Goal: Answer question/provide support: Share knowledge or assist other users

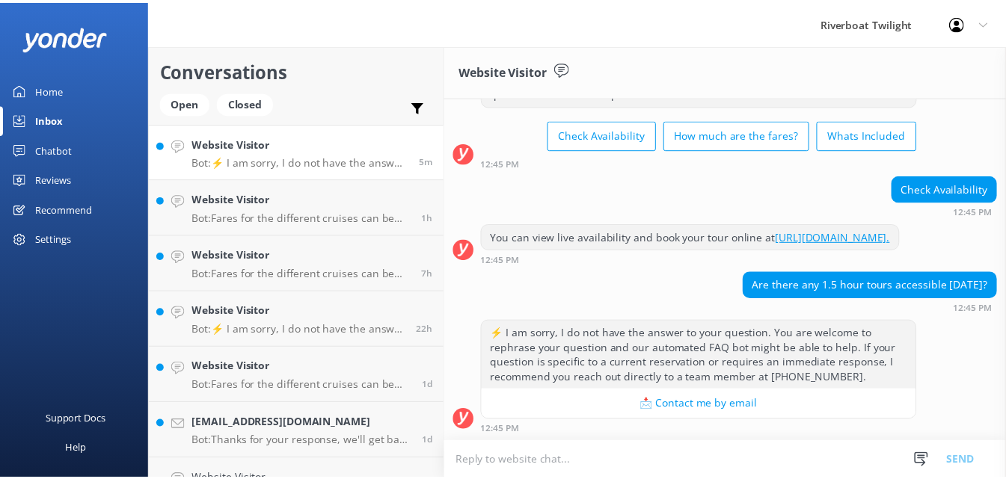
scroll to position [87, 0]
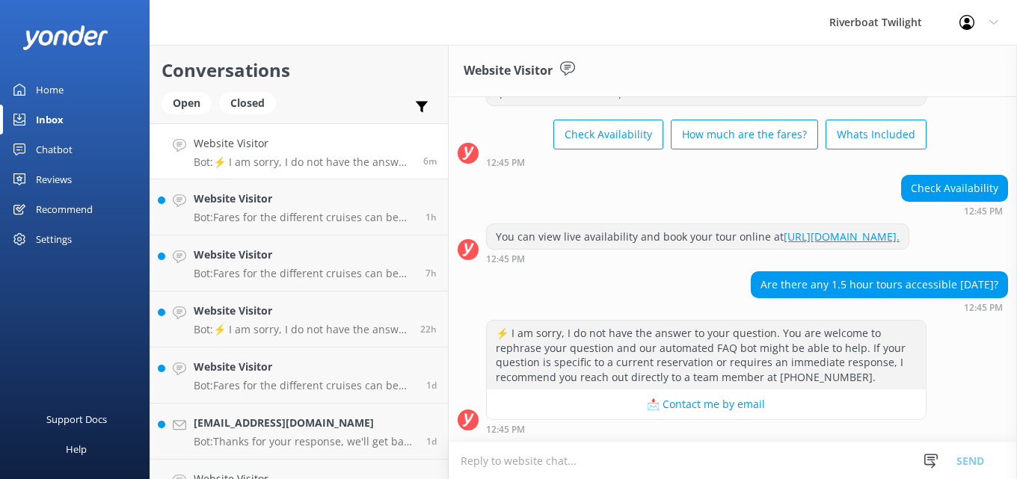
click at [40, 85] on div "Home" at bounding box center [50, 90] width 28 height 30
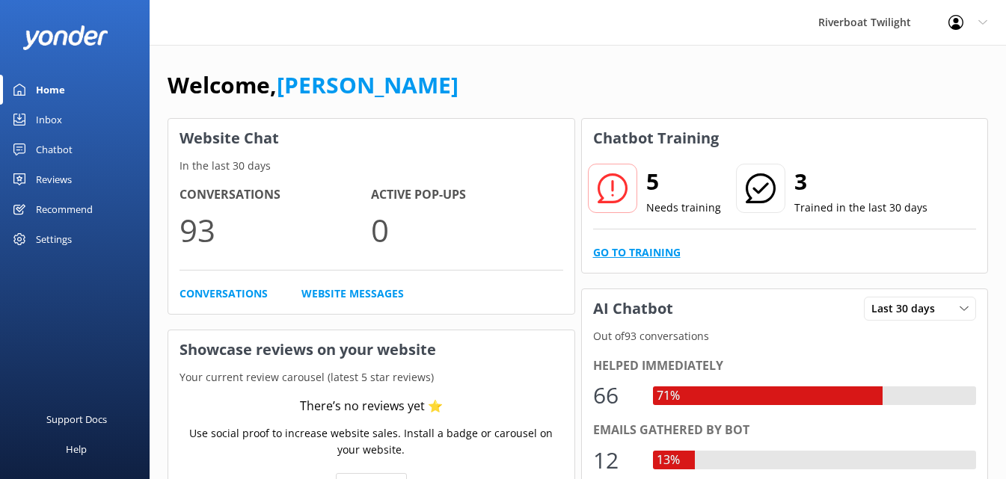
click at [672, 251] on link "Go to Training" at bounding box center [637, 253] width 88 height 16
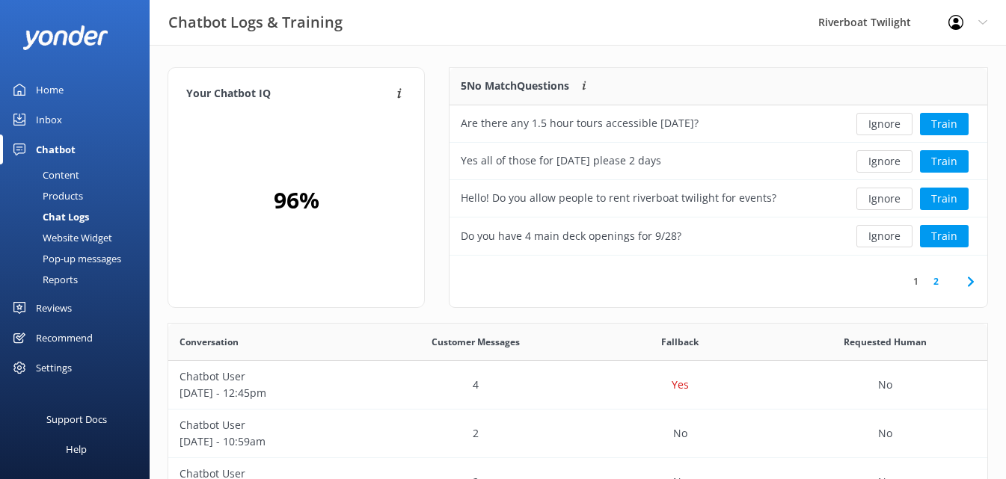
scroll to position [513, 808]
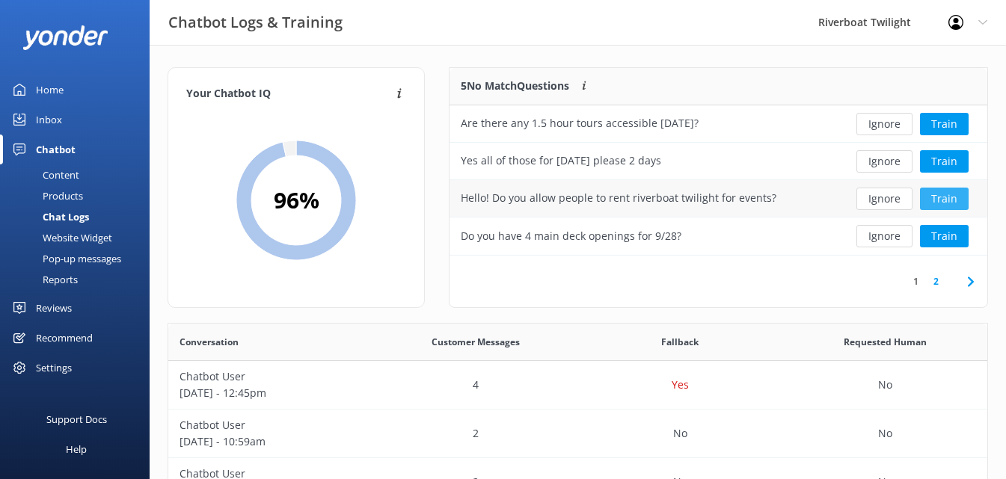
click at [951, 197] on button "Train" at bounding box center [944, 199] width 49 height 22
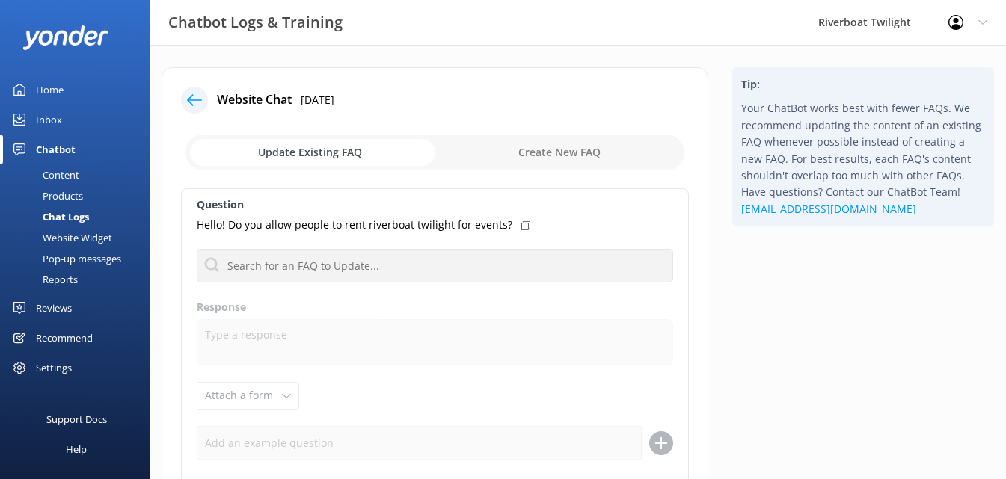
click at [342, 221] on p "Hello! Do you allow people to rent riverboat twilight for events?" at bounding box center [355, 225] width 316 height 16
click at [521, 228] on icon at bounding box center [525, 225] width 9 height 9
click at [547, 153] on input "checkbox" at bounding box center [435, 153] width 499 height 36
checkbox input "true"
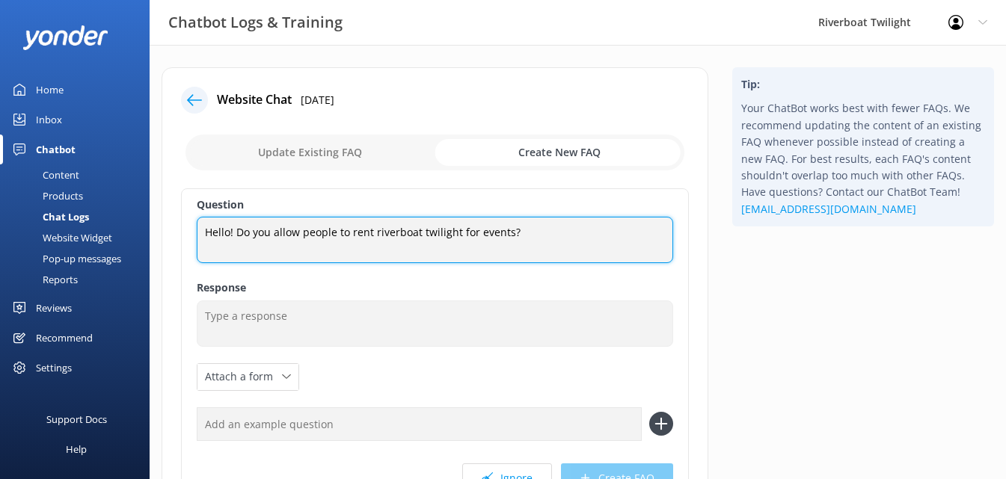
click at [521, 236] on textarea "Hello! Do you allow people to rent riverboat twilight for events?" at bounding box center [435, 240] width 476 height 46
type textarea "H"
type textarea "Do you charter or allow rental of the boat?"
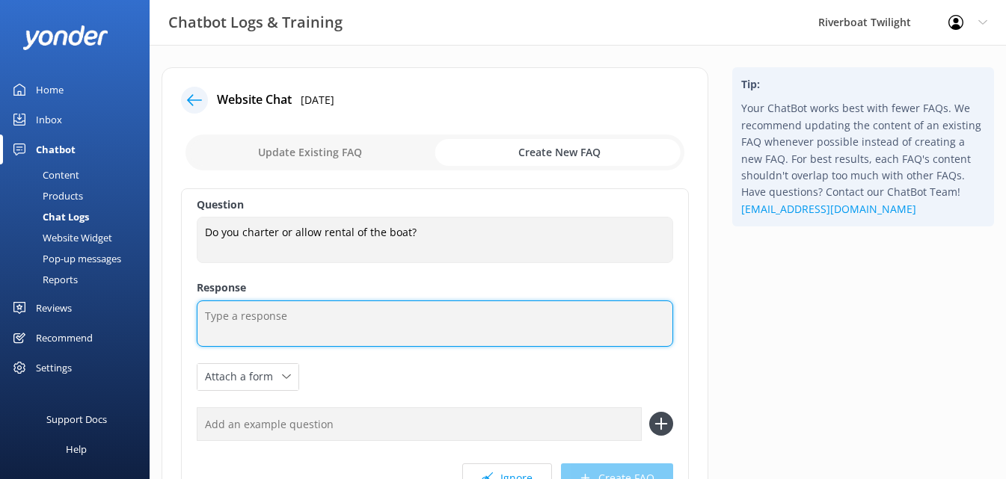
click at [253, 319] on textarea at bounding box center [435, 324] width 476 height 46
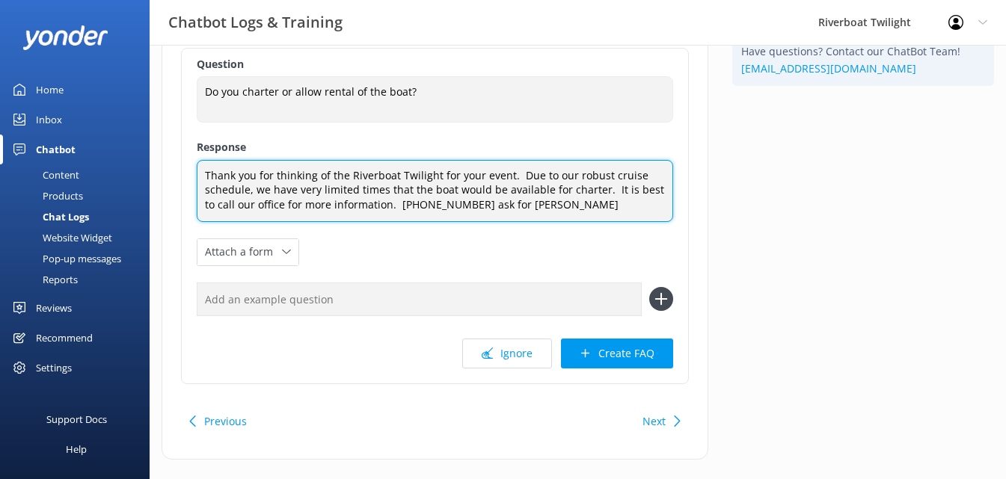
scroll to position [150, 0]
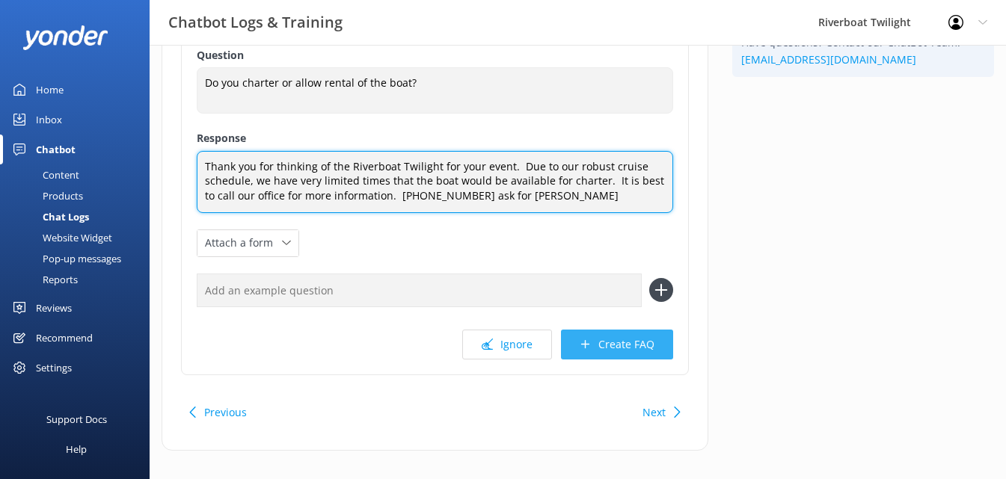
type textarea "Thank you for thinking of the Riverboat Twilight for your event. Due to our rob…"
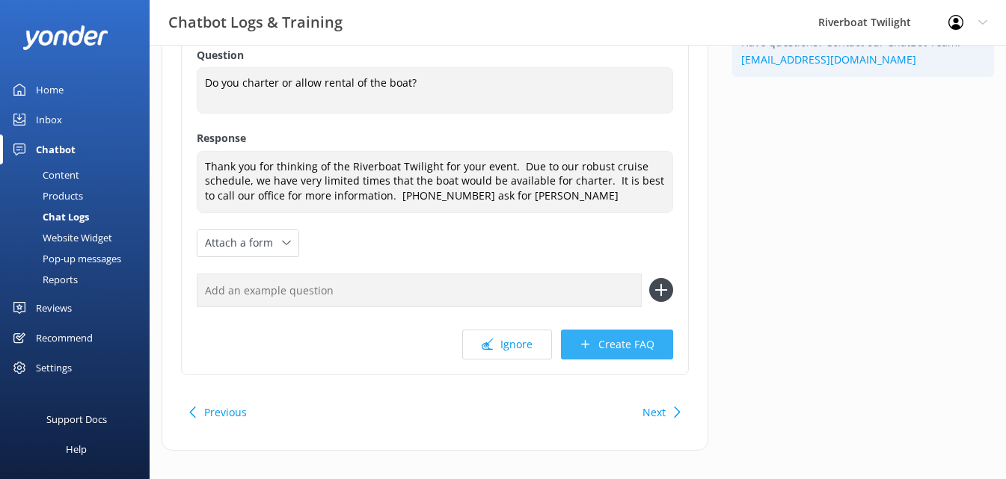
click at [622, 341] on button "Create FAQ" at bounding box center [617, 345] width 112 height 30
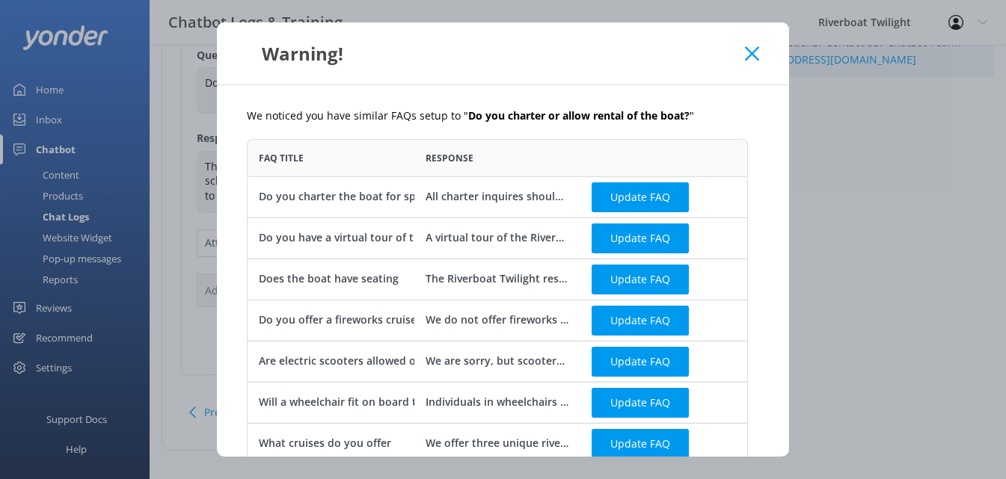
scroll to position [850, 490]
click at [636, 198] on button "Update FAQ" at bounding box center [640, 198] width 97 height 30
checkbox input "false"
type textarea "All charter inquires should be directed to [EMAIL_ADDRESS][DOMAIN_NAME] or by c…"
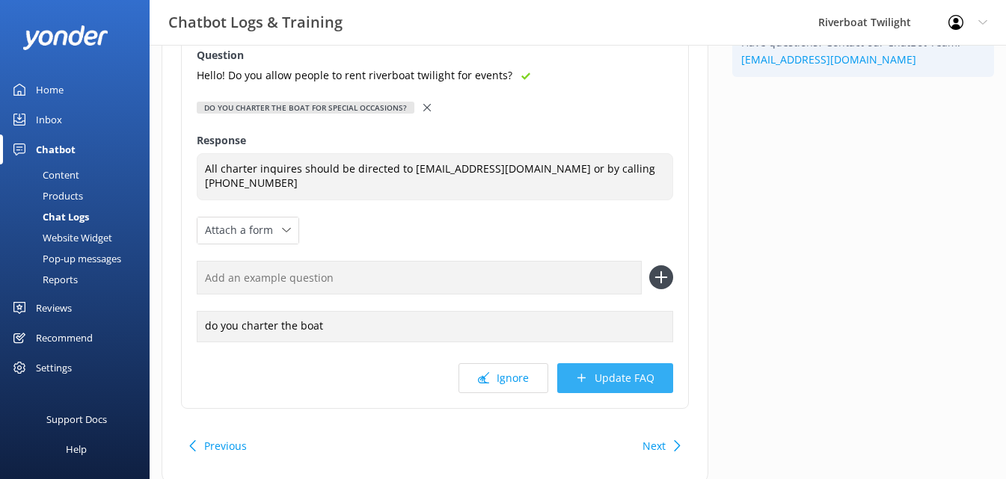
click at [607, 381] on button "Update FAQ" at bounding box center [615, 379] width 116 height 30
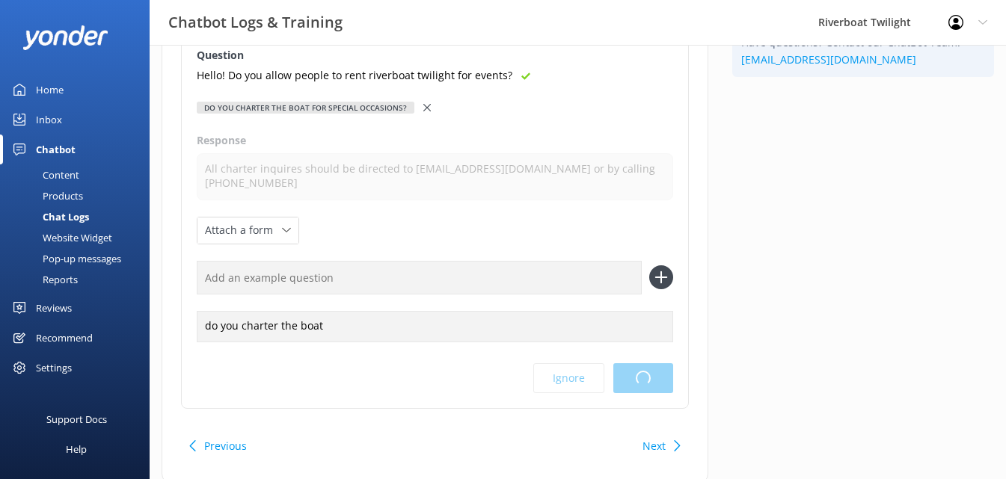
scroll to position [0, 0]
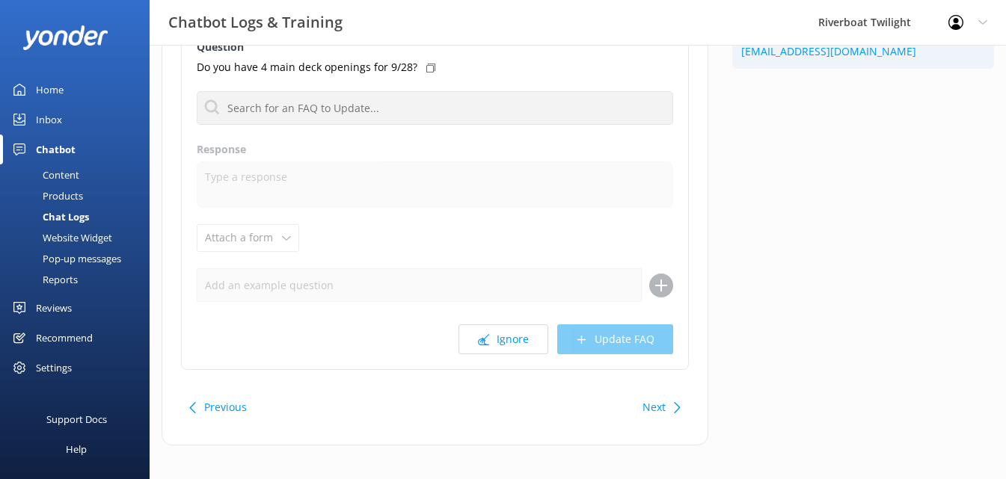
scroll to position [169, 0]
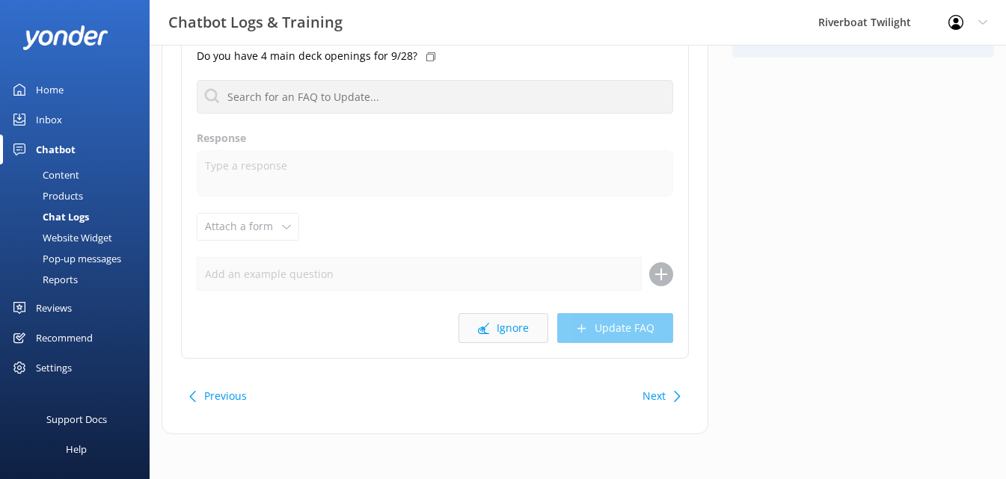
click at [515, 334] on button "Ignore" at bounding box center [504, 328] width 90 height 30
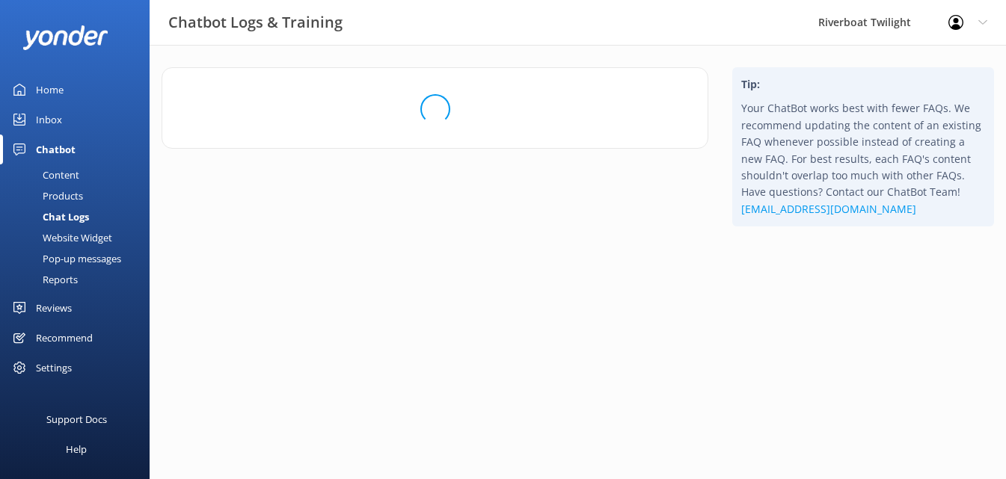
scroll to position [0, 0]
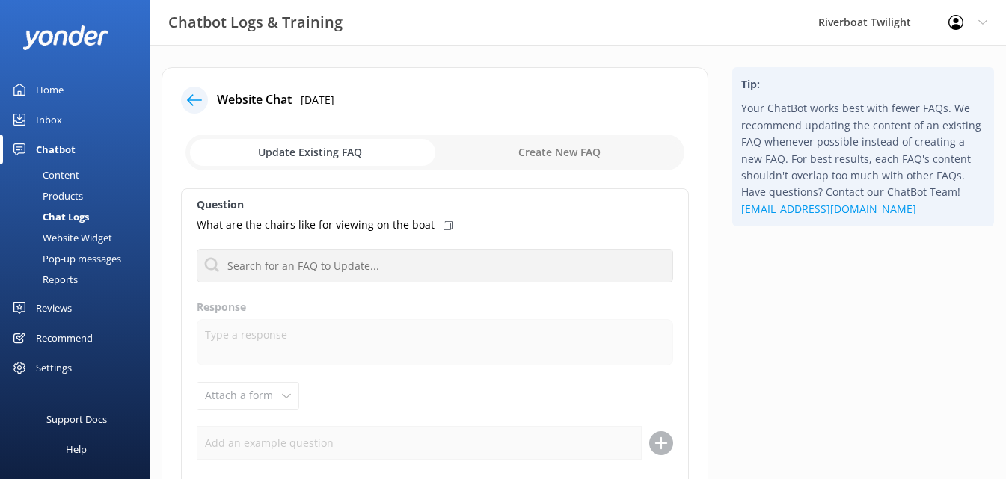
click at [554, 151] on input "checkbox" at bounding box center [435, 153] width 499 height 36
checkbox input "true"
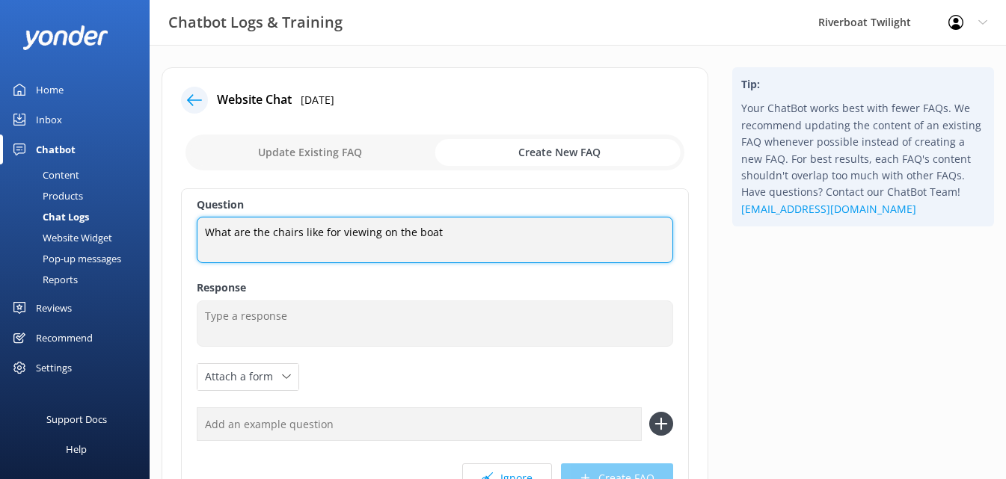
click at [442, 231] on textarea "What are the chairs like for viewing on the boat" at bounding box center [435, 240] width 476 height 46
type textarea "What types of seating is available onboard?"
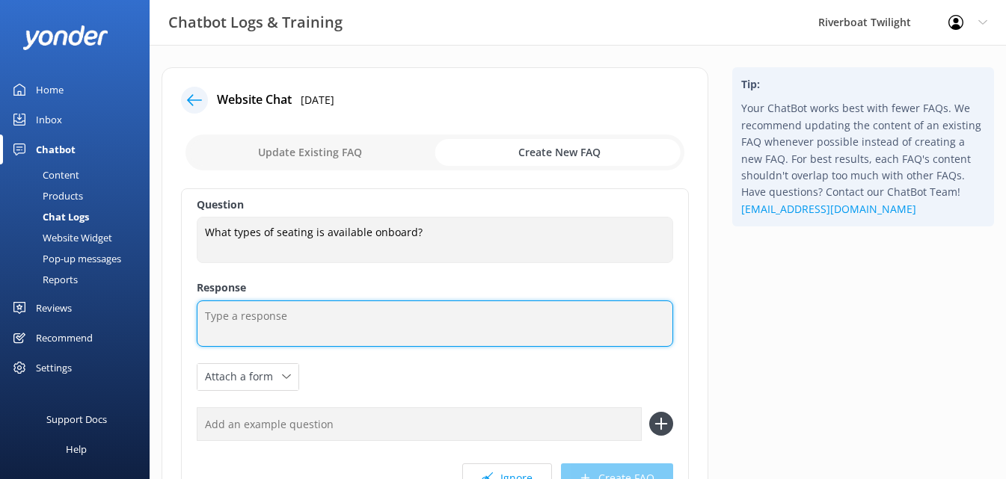
click at [283, 322] on textarea at bounding box center [435, 324] width 476 height 46
click at [242, 318] on textarea at bounding box center [435, 324] width 476 height 46
type textarea "W"
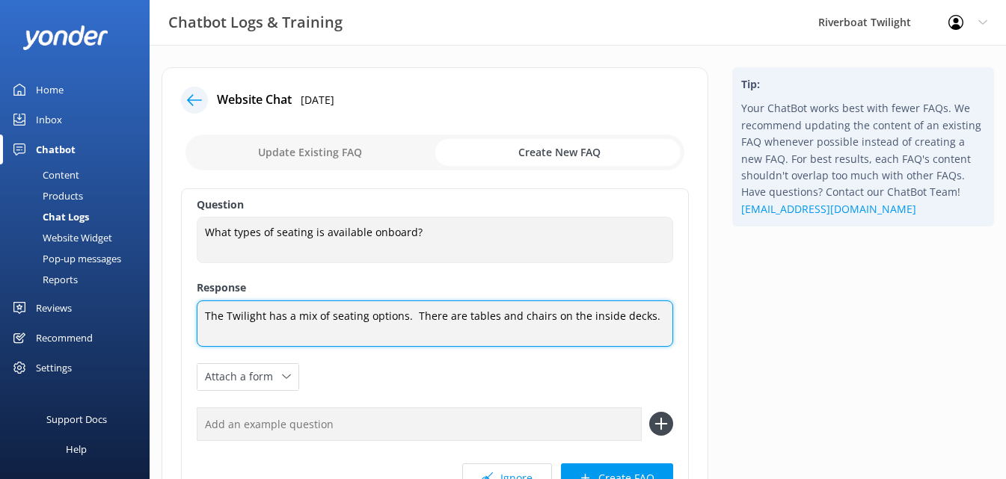
type textarea "The Twilight has a mix of seating options. There are tables and chairs on the i…"
